Goal: Find specific page/section: Find specific page/section

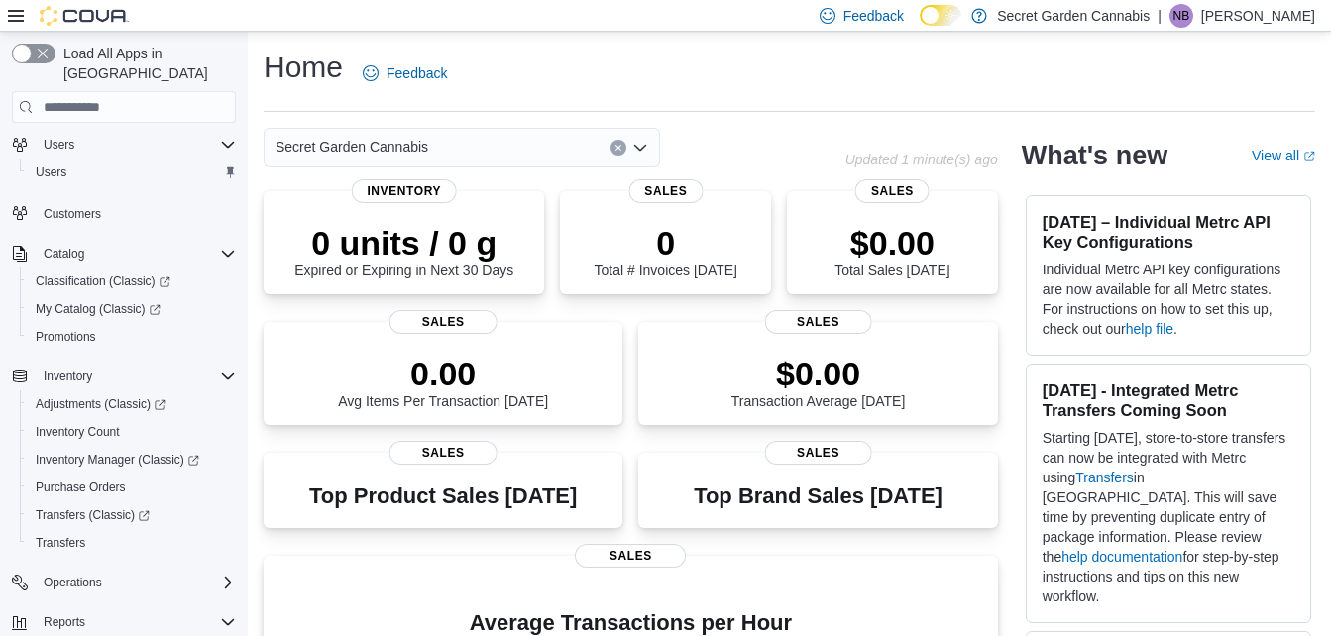
scroll to position [84, 0]
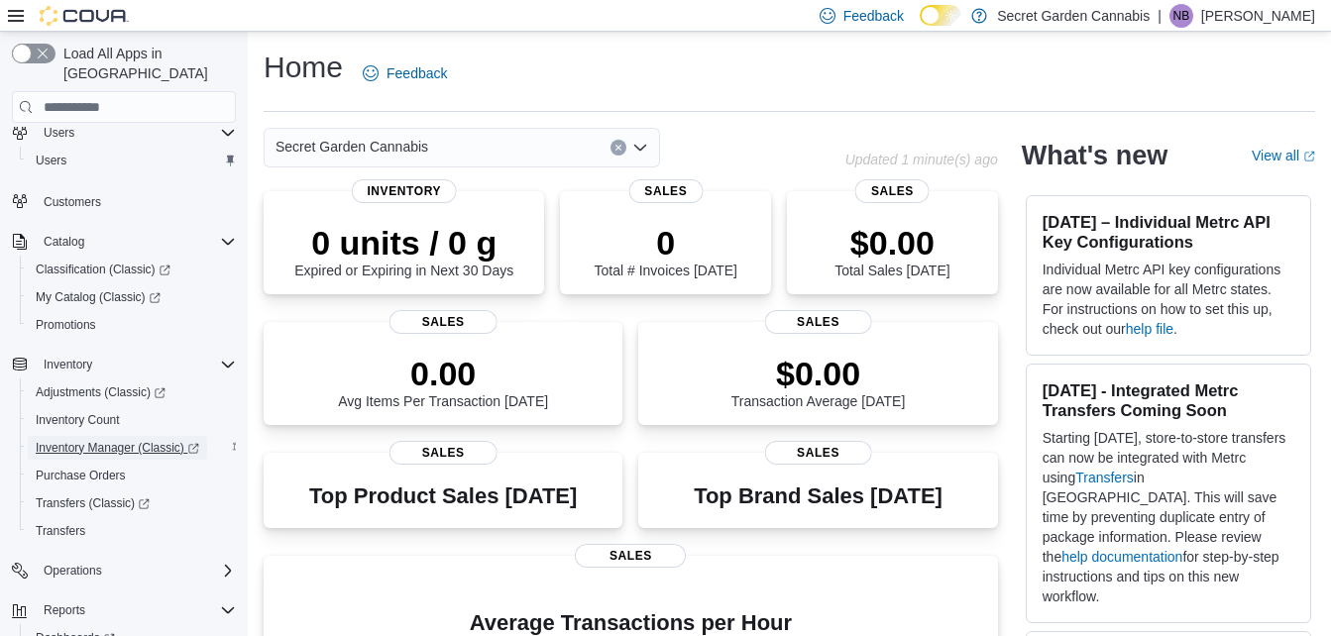
click at [114, 440] on span "Inventory Manager (Classic)" at bounding box center [118, 448] width 164 height 16
